Goal: Find specific page/section: Find specific page/section

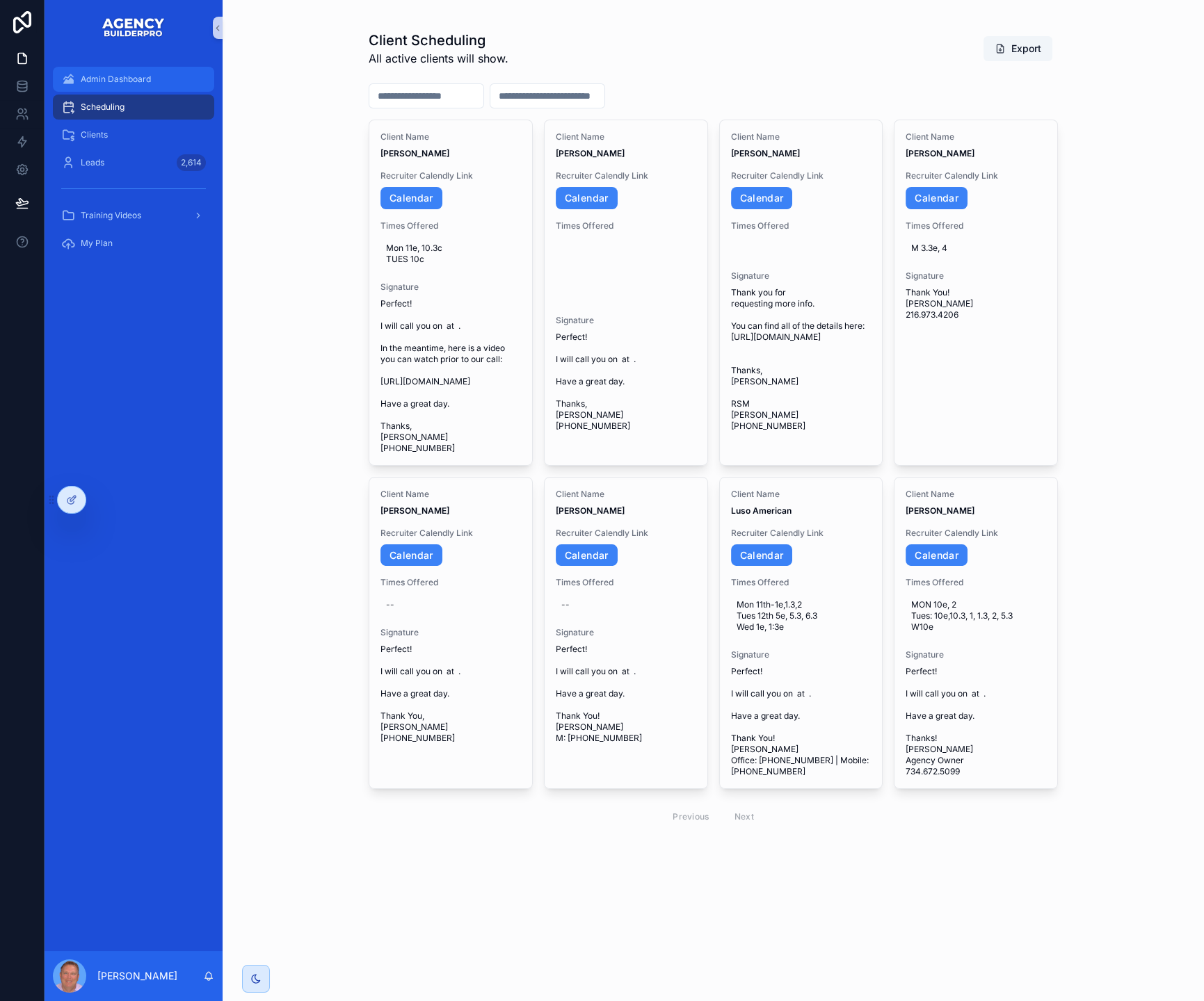
click at [144, 82] on span "Admin Dashboard" at bounding box center [116, 79] width 70 height 11
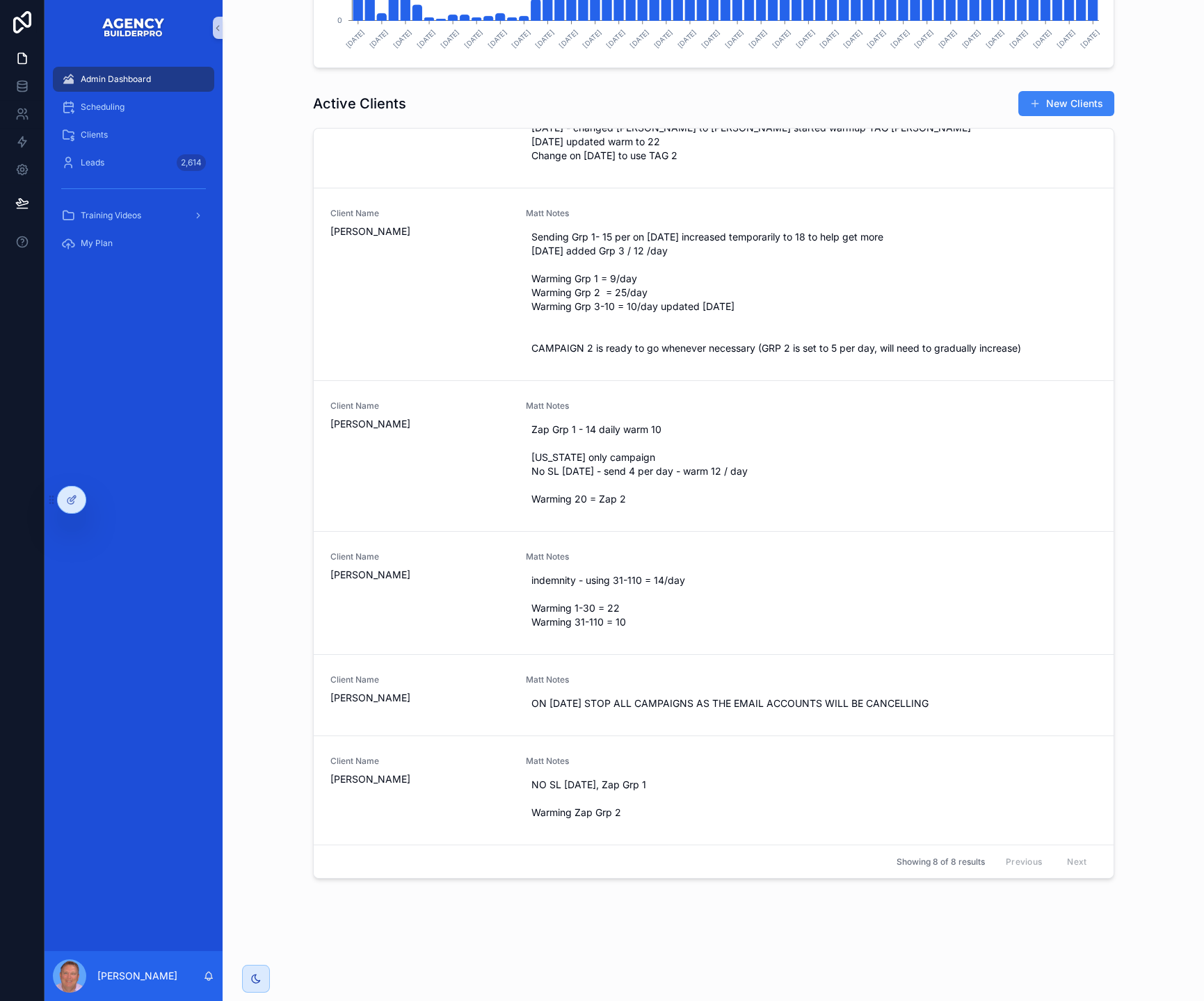
scroll to position [1439, 0]
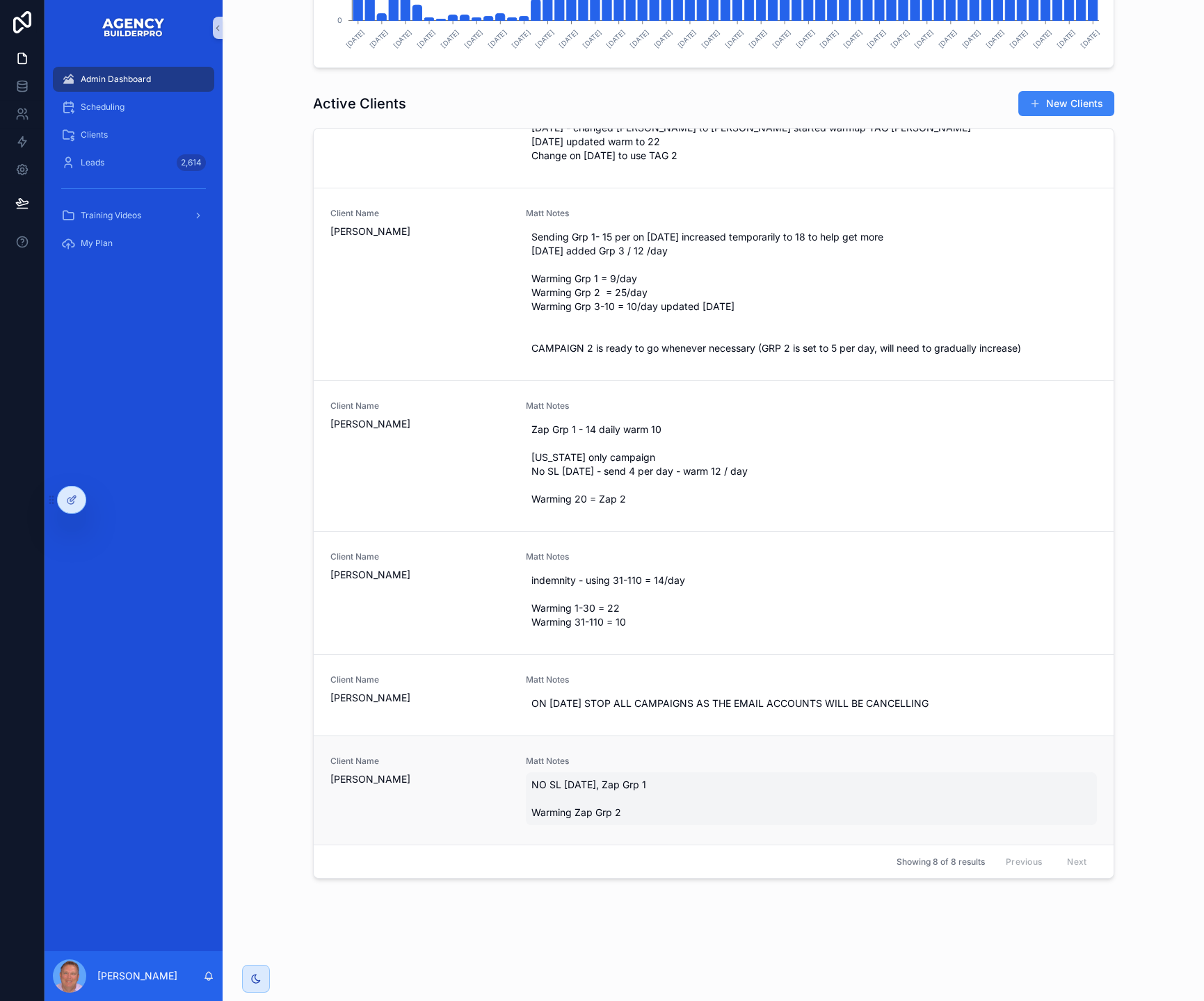
click at [657, 778] on span "NO SL [DATE], Zap Grp 1 Warming Zap Grp 2" at bounding box center [811, 799] width 560 height 42
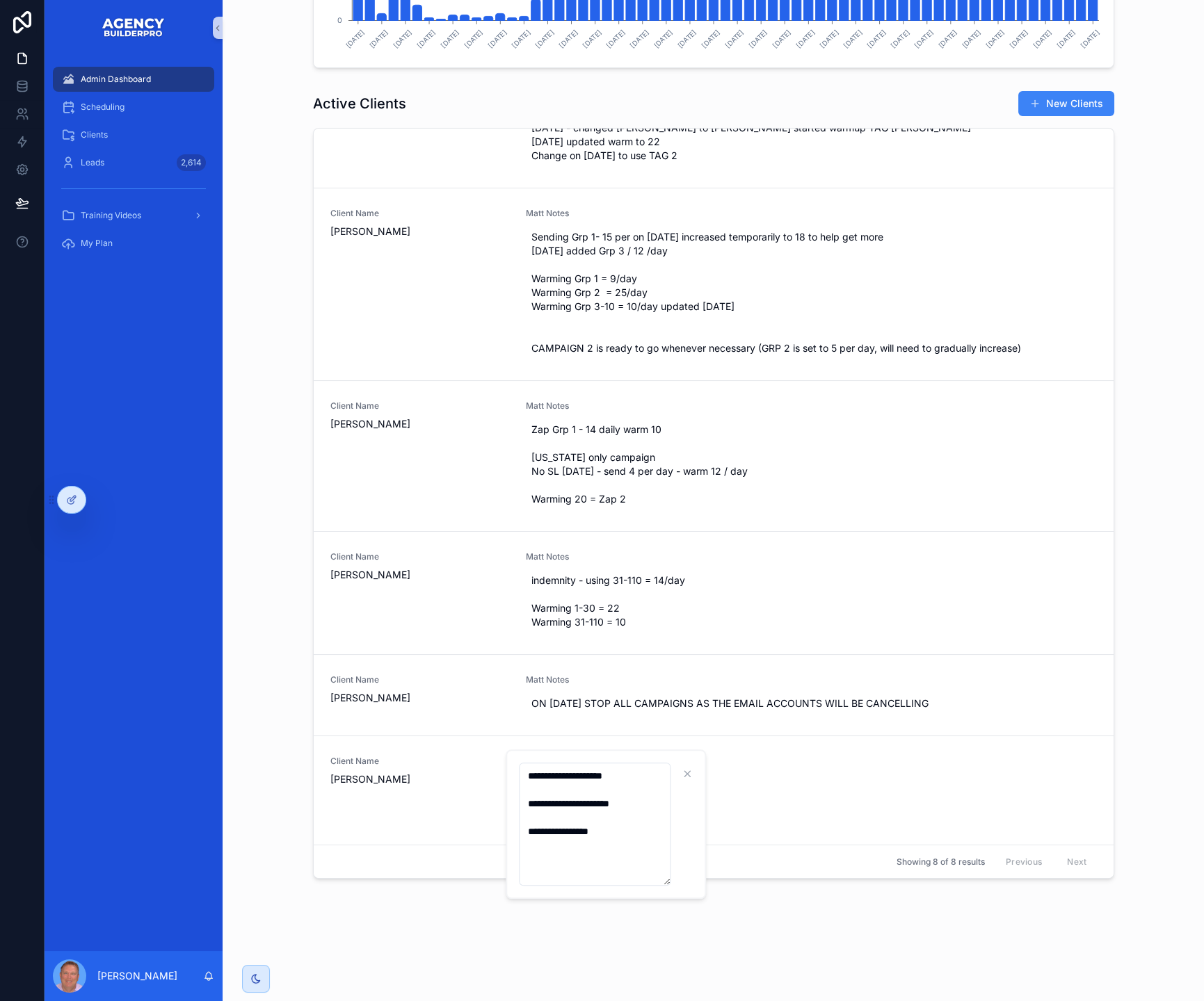
type textarea "**********"
click at [707, 775] on icon "scrollable content" at bounding box center [706, 773] width 11 height 11
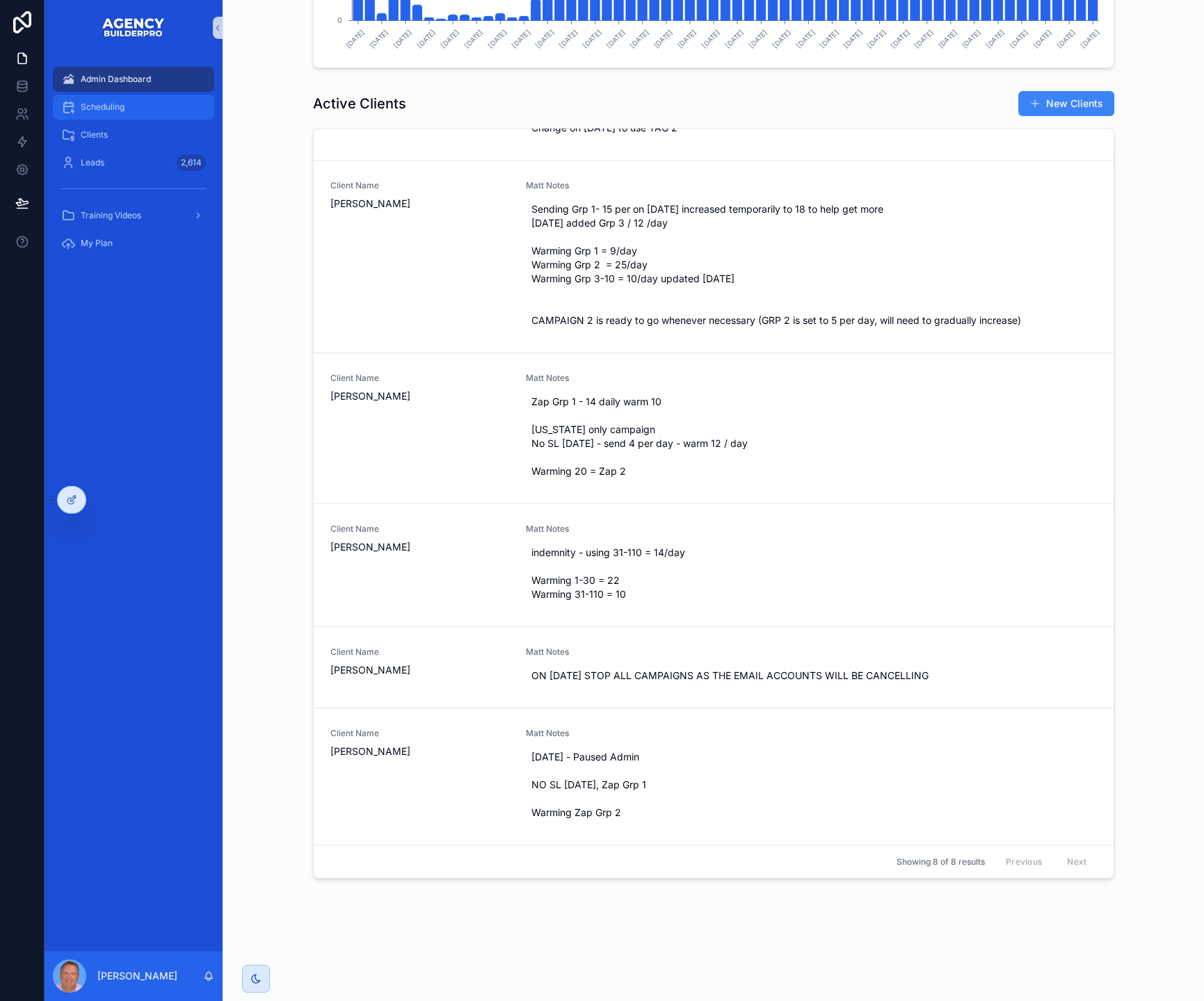
click at [191, 115] on div "Scheduling" at bounding box center [133, 107] width 144 height 22
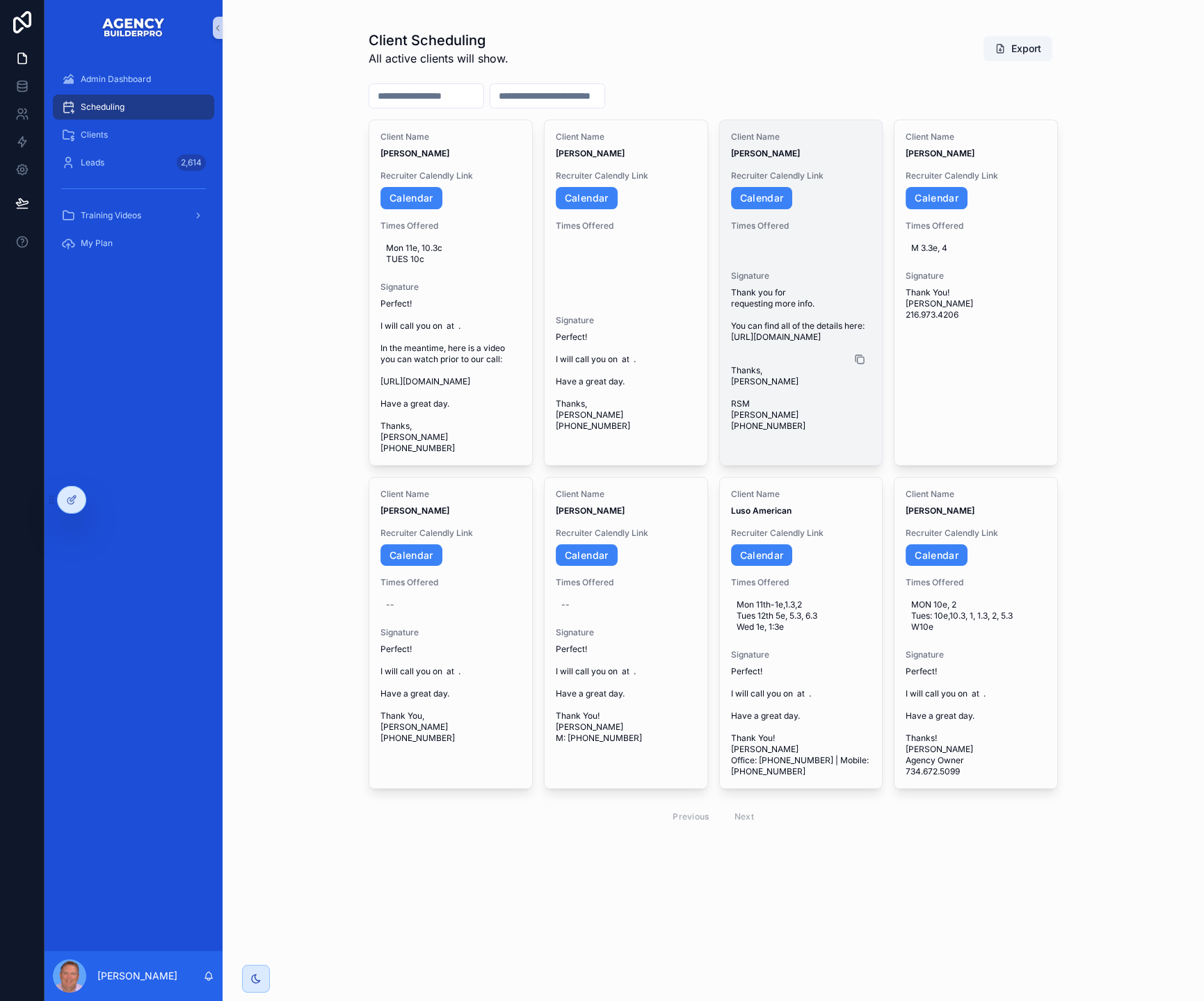
click at [864, 363] on icon "scrollable content" at bounding box center [860, 359] width 6 height 6
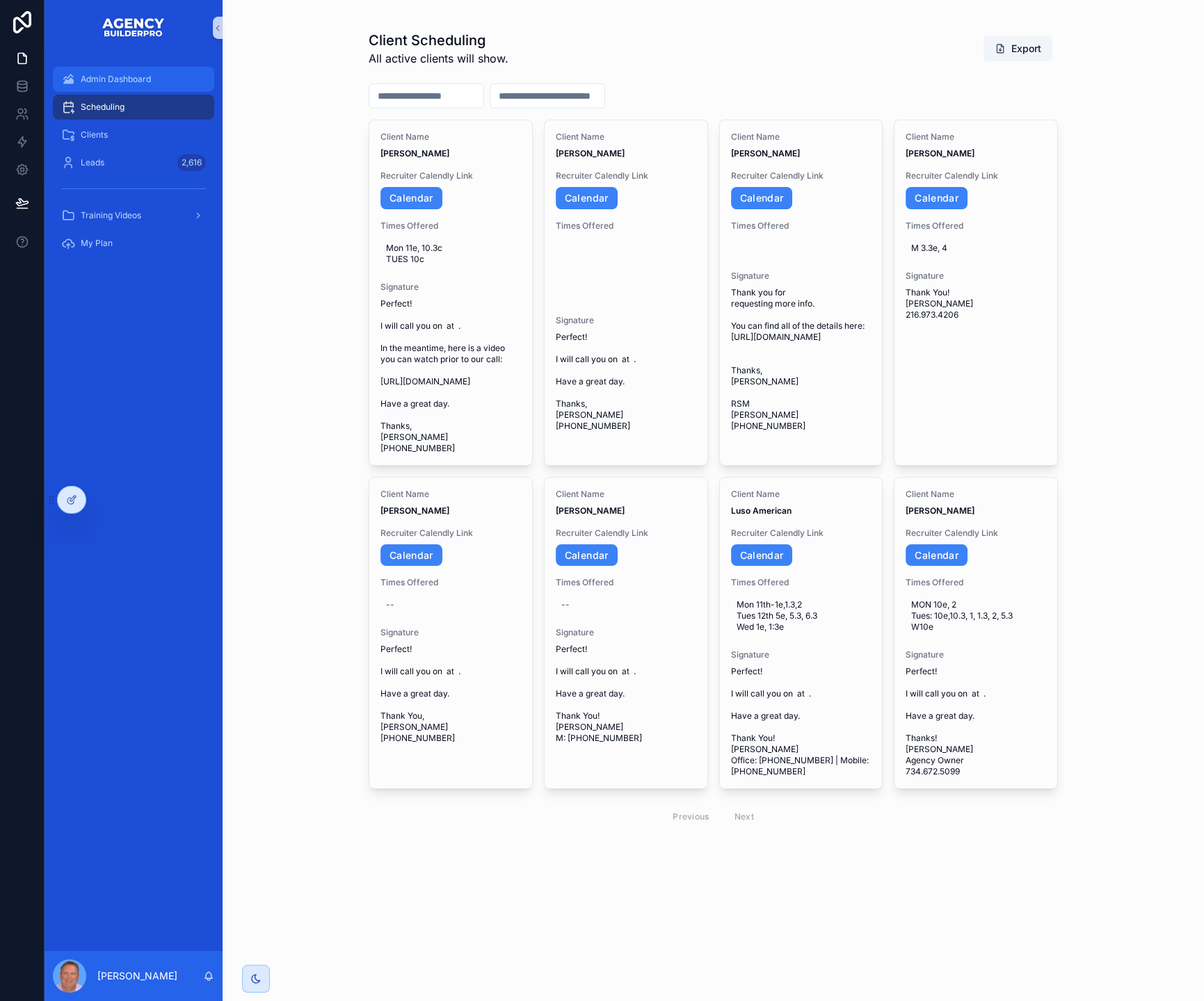
click at [136, 85] on span "Admin Dashboard" at bounding box center [116, 79] width 70 height 11
